Goal: Task Accomplishment & Management: Use online tool/utility

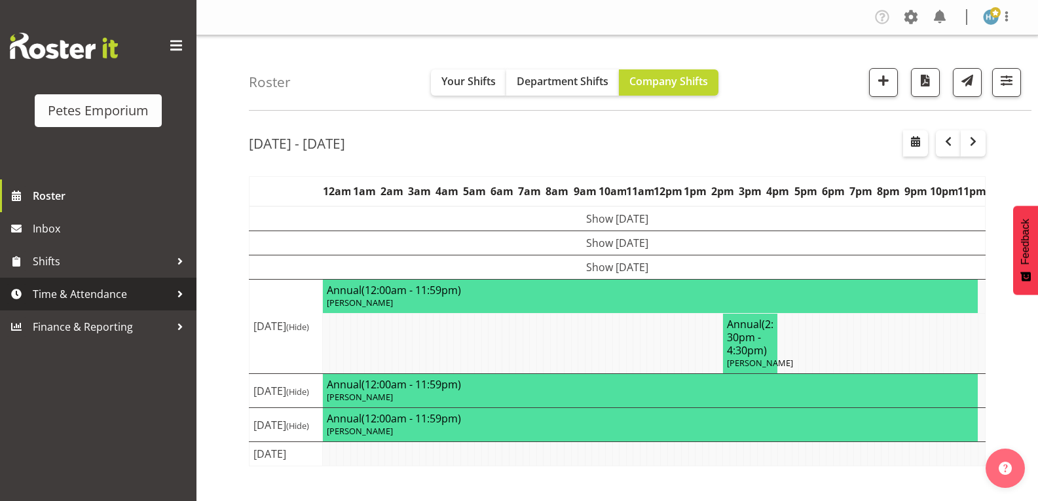
click at [60, 288] on span "Time & Attendance" at bounding box center [101, 294] width 137 height 20
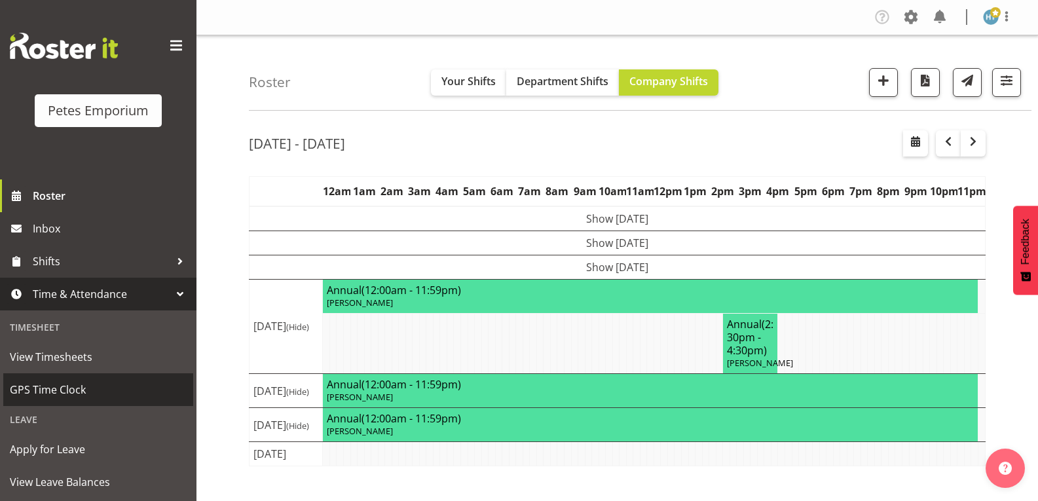
click at [70, 388] on span "GPS Time Clock" at bounding box center [98, 390] width 177 height 20
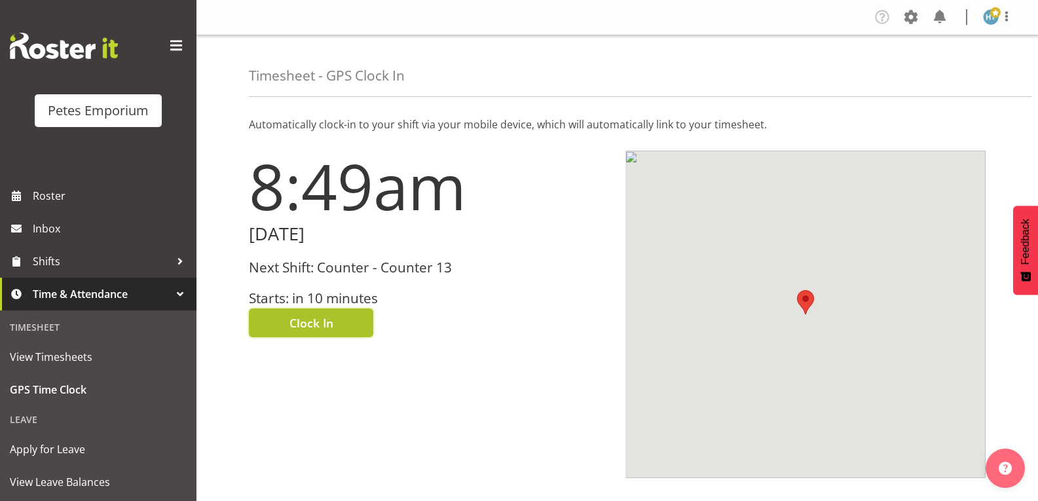
click at [327, 314] on span "Clock In" at bounding box center [311, 322] width 44 height 17
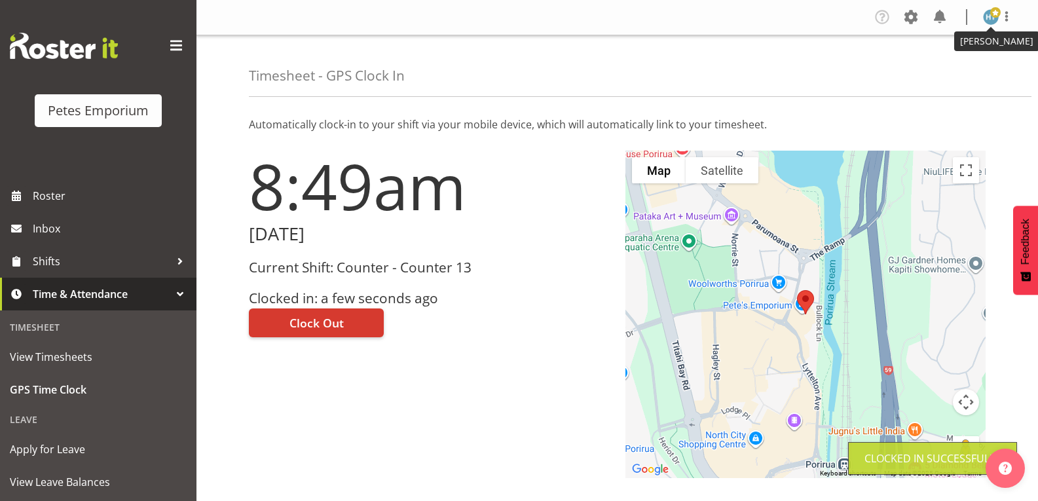
click at [994, 11] on span at bounding box center [995, 12] width 10 height 10
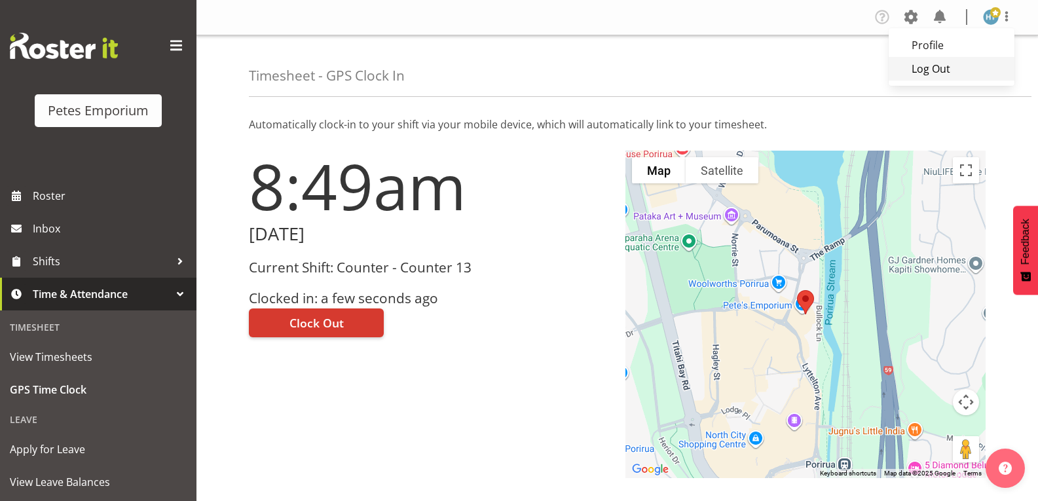
click at [926, 66] on link "Log Out" at bounding box center [951, 69] width 126 height 24
